Goal: Information Seeking & Learning: Learn about a topic

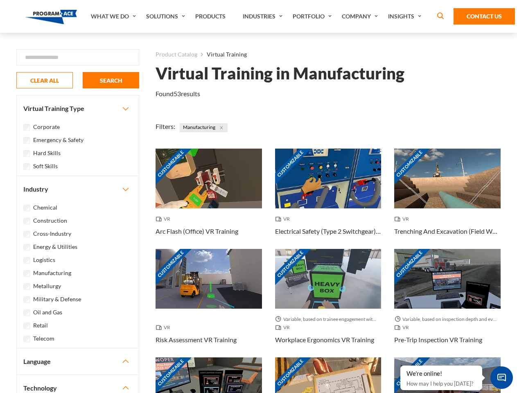
click at [114, 16] on link "What We Do" at bounding box center [114, 16] width 55 height 33
click at [167, 16] on link "Solutions" at bounding box center [166, 16] width 49 height 33
click at [264, 16] on link "Industries" at bounding box center [264, 16] width 50 height 33
click at [362, 16] on link "Company" at bounding box center [361, 16] width 46 height 33
click at [406, 16] on link "Insights" at bounding box center [405, 16] width 43 height 33
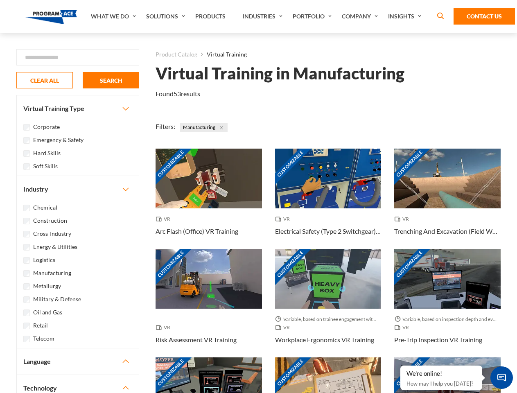
click at [0, 0] on div "Blog White Papers News" at bounding box center [0, 0] width 0 height 0
click at [0, 0] on strong "How Virtual Learning Can Enhance Workforce Productivity: A Guide for L&D Manage…" at bounding box center [0, 0] width 0 height 0
click at [502, 378] on span "Minimize live chat window" at bounding box center [502, 378] width 30 height 30
click at [401, 366] on div "Customizable" at bounding box center [447, 387] width 106 height 60
